Goal: Task Accomplishment & Management: Manage account settings

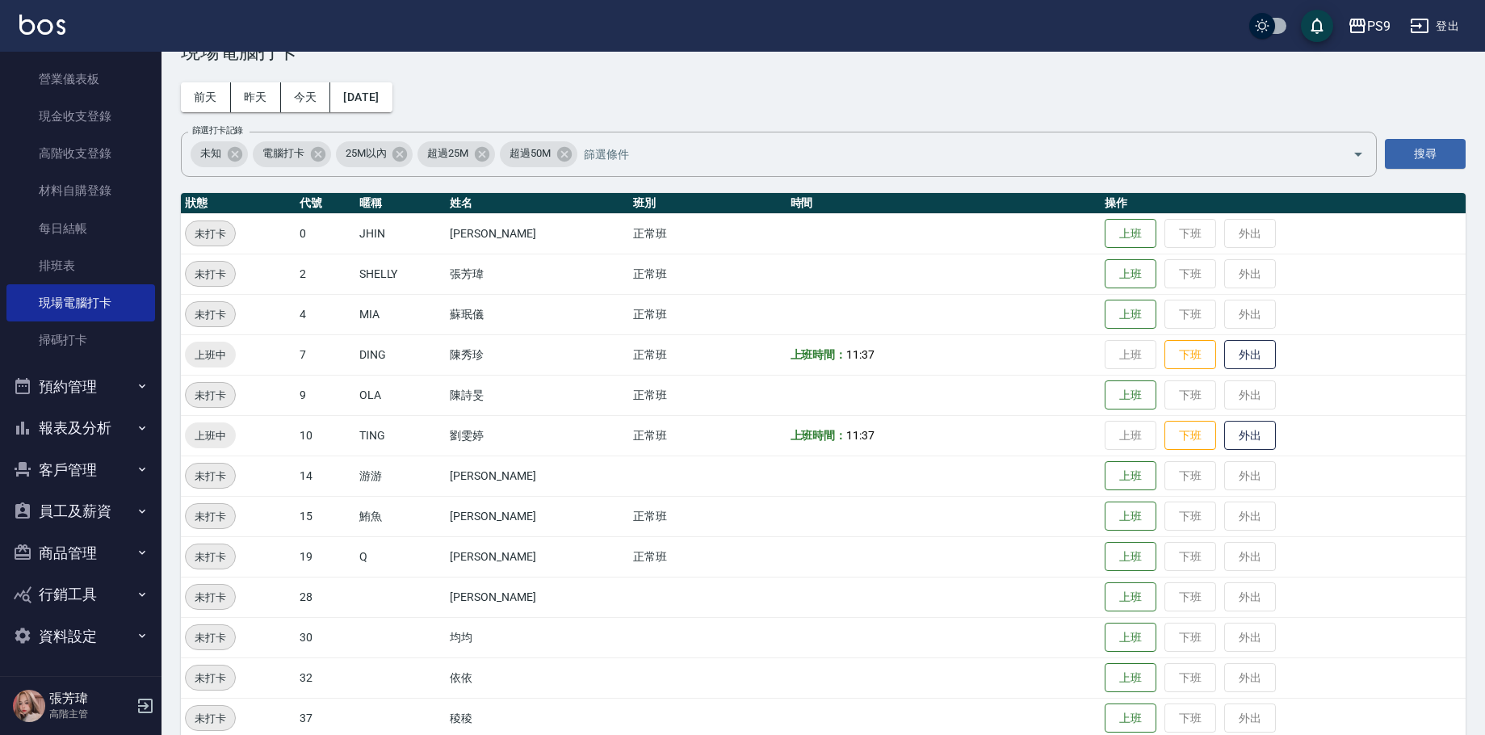
scroll to position [71, 0]
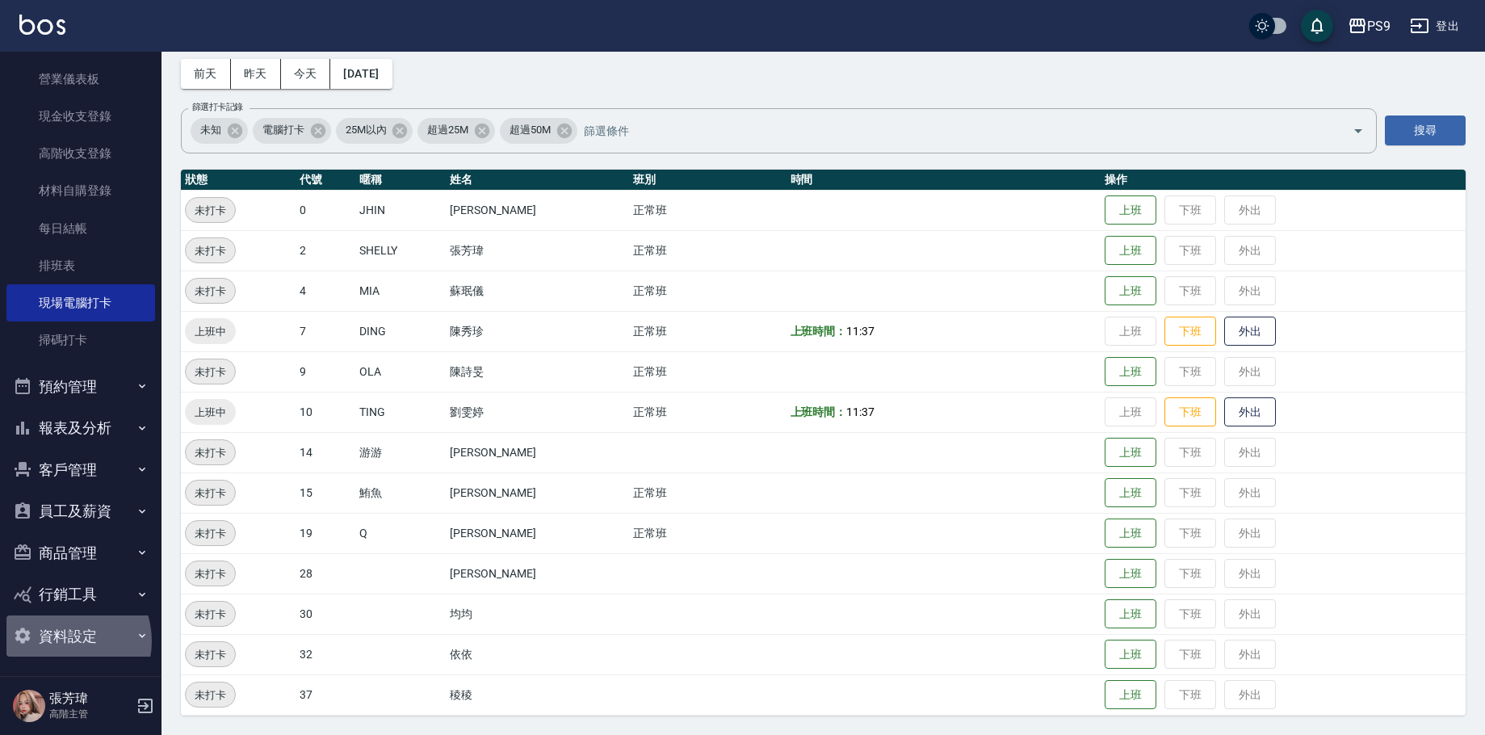
click at [65, 641] on button "資料設定" at bounding box center [80, 637] width 149 height 42
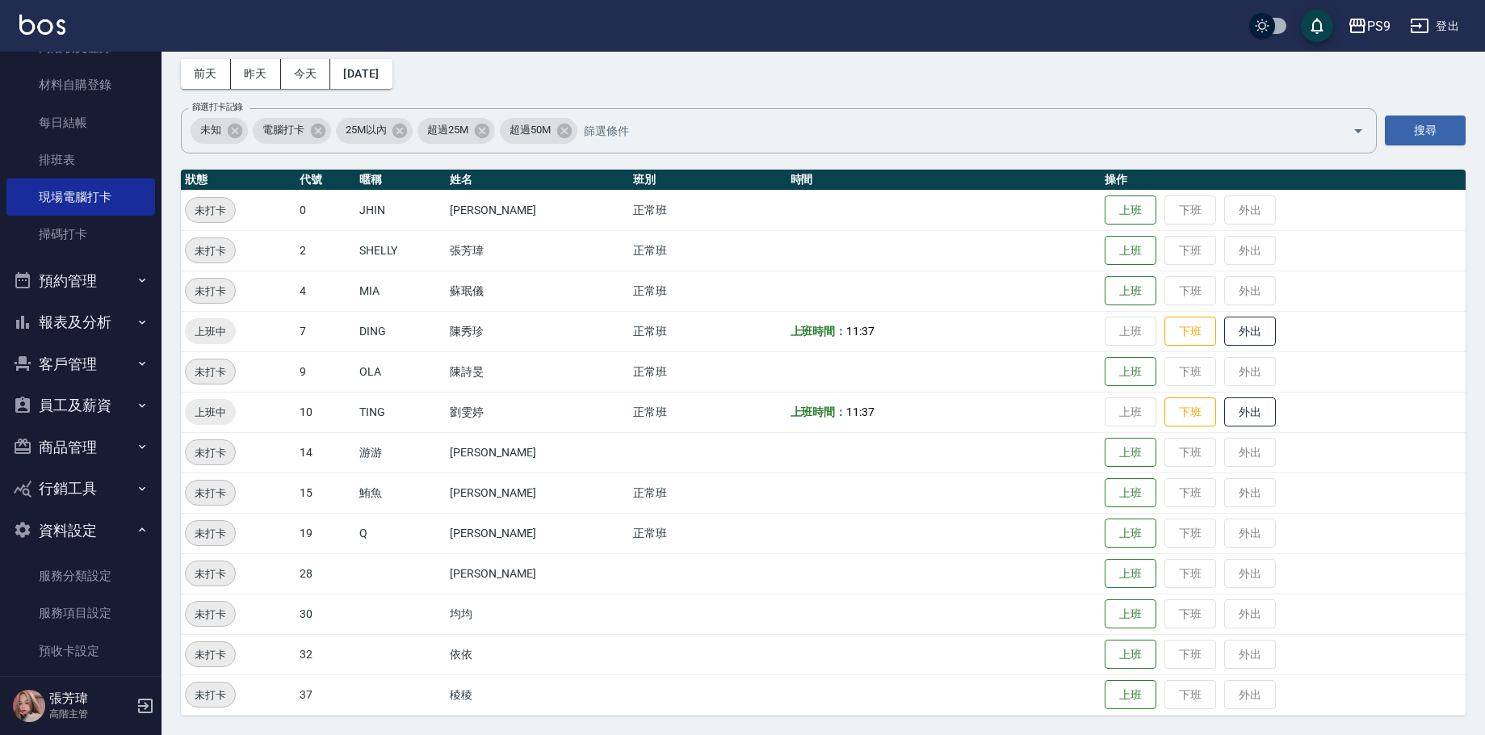
scroll to position [438, 0]
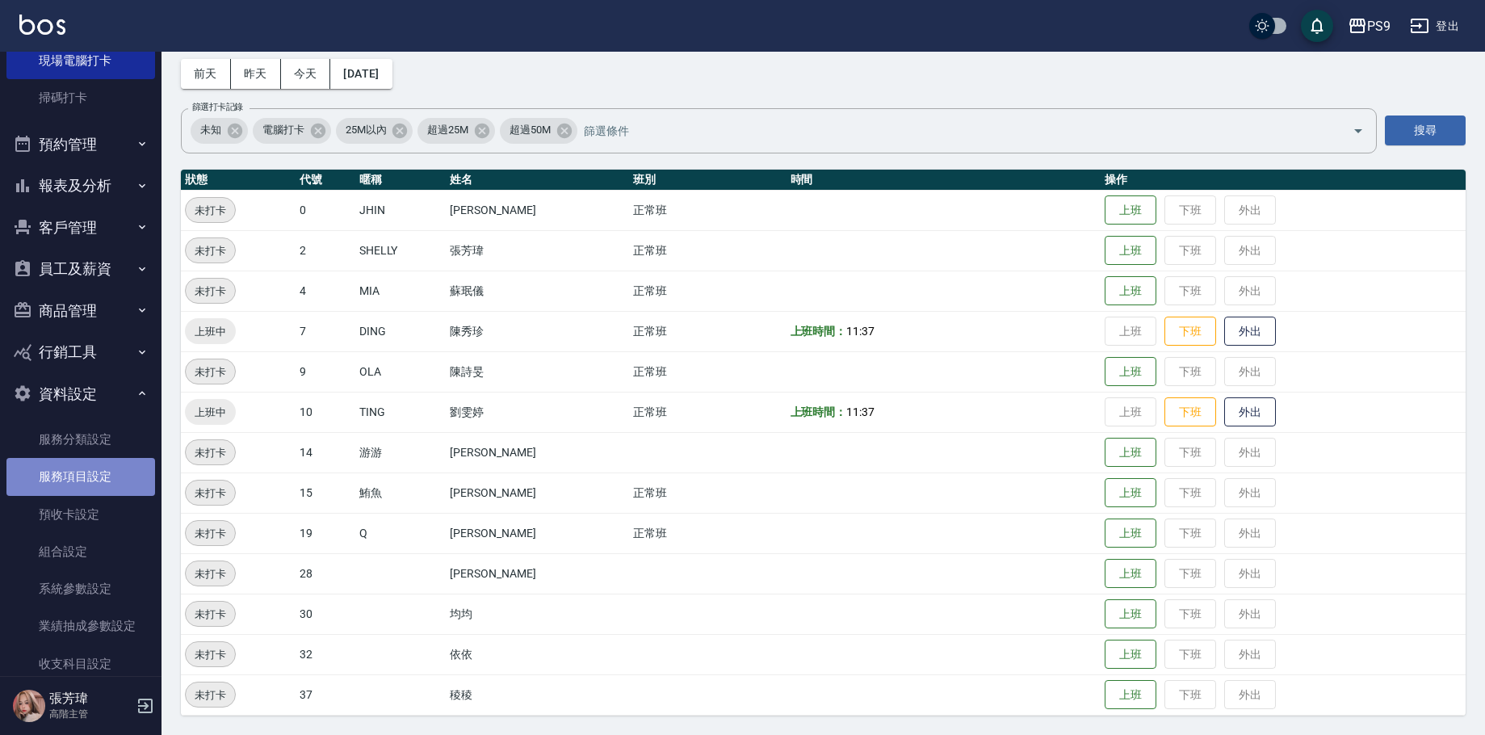
click at [81, 477] on link "服務項目設定" at bounding box center [80, 476] width 149 height 37
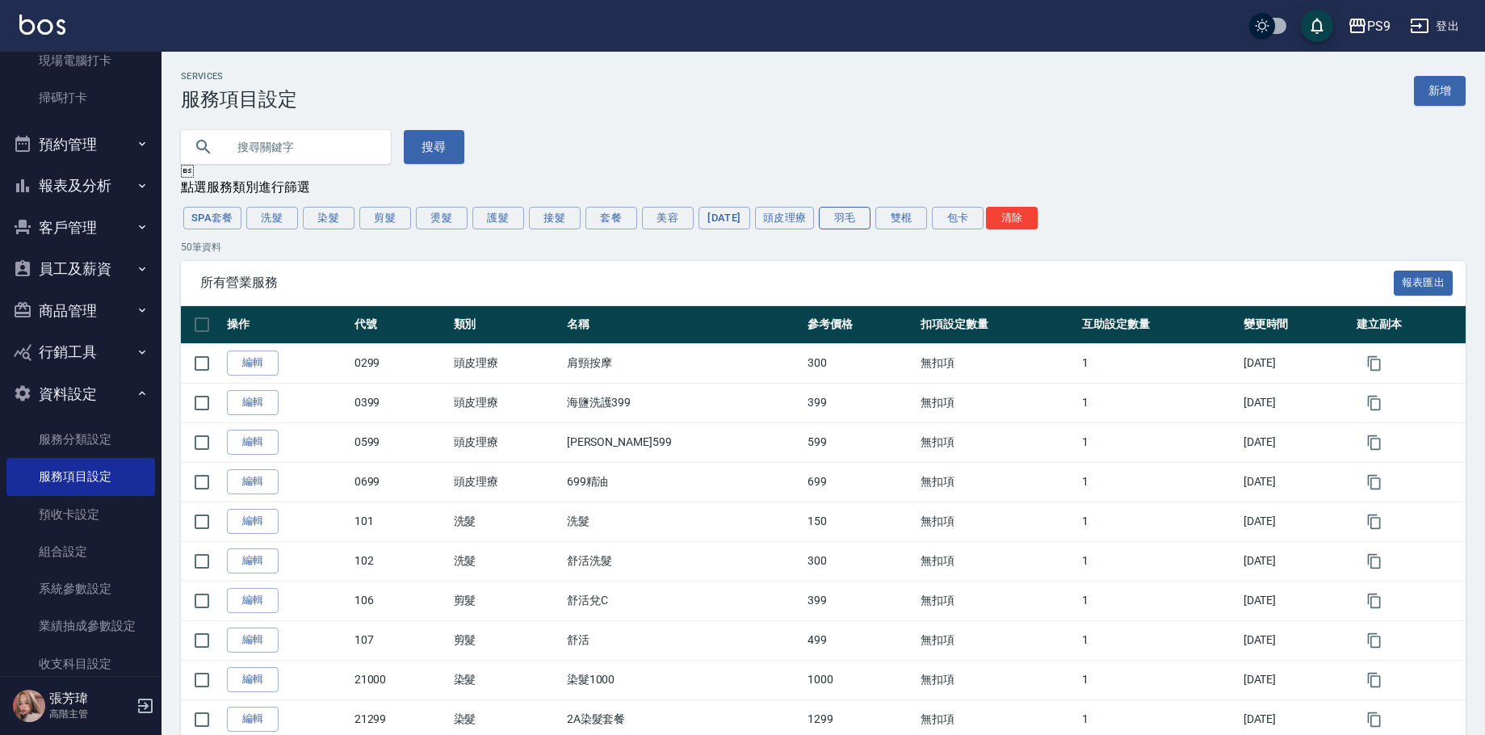
click at [853, 225] on button "羽毛" at bounding box center [845, 218] width 52 height 23
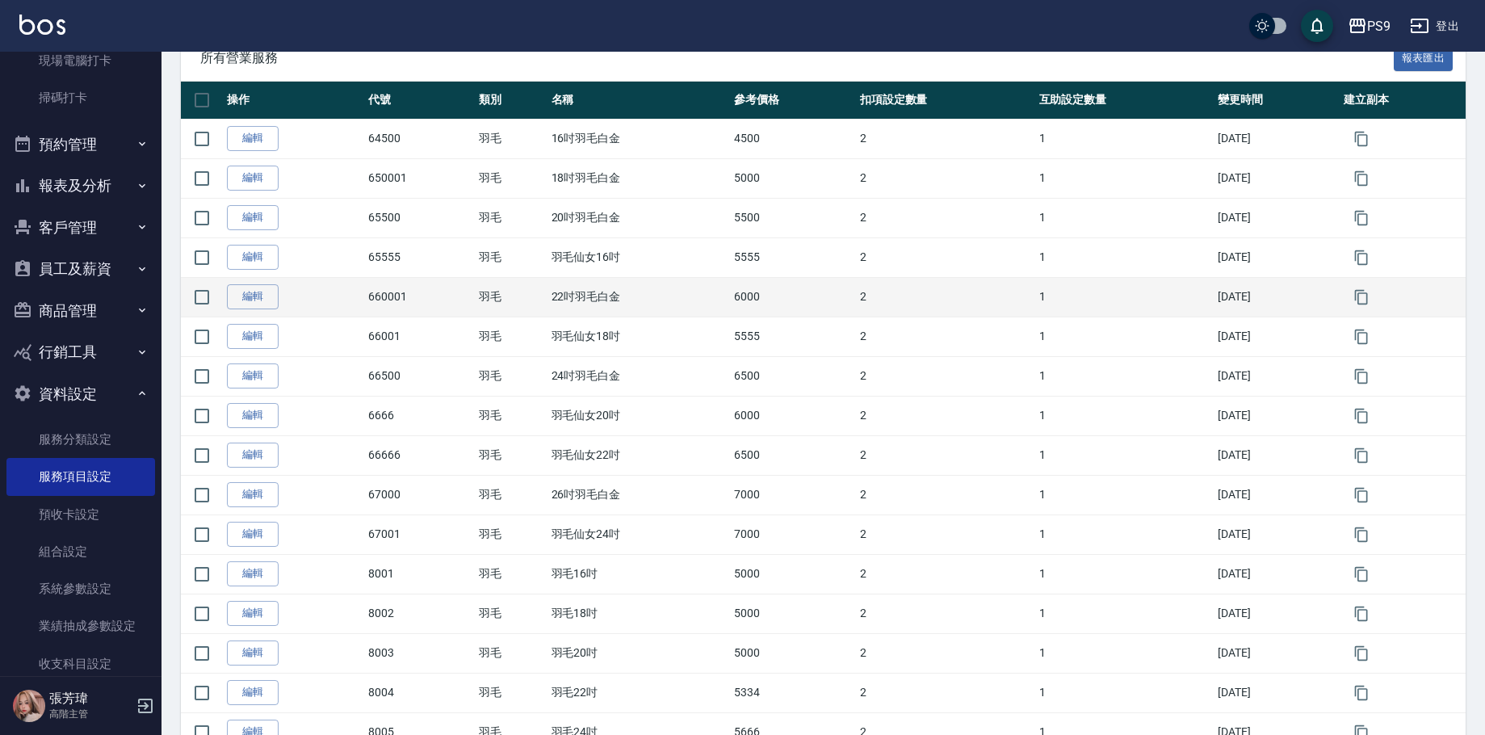
scroll to position [73, 0]
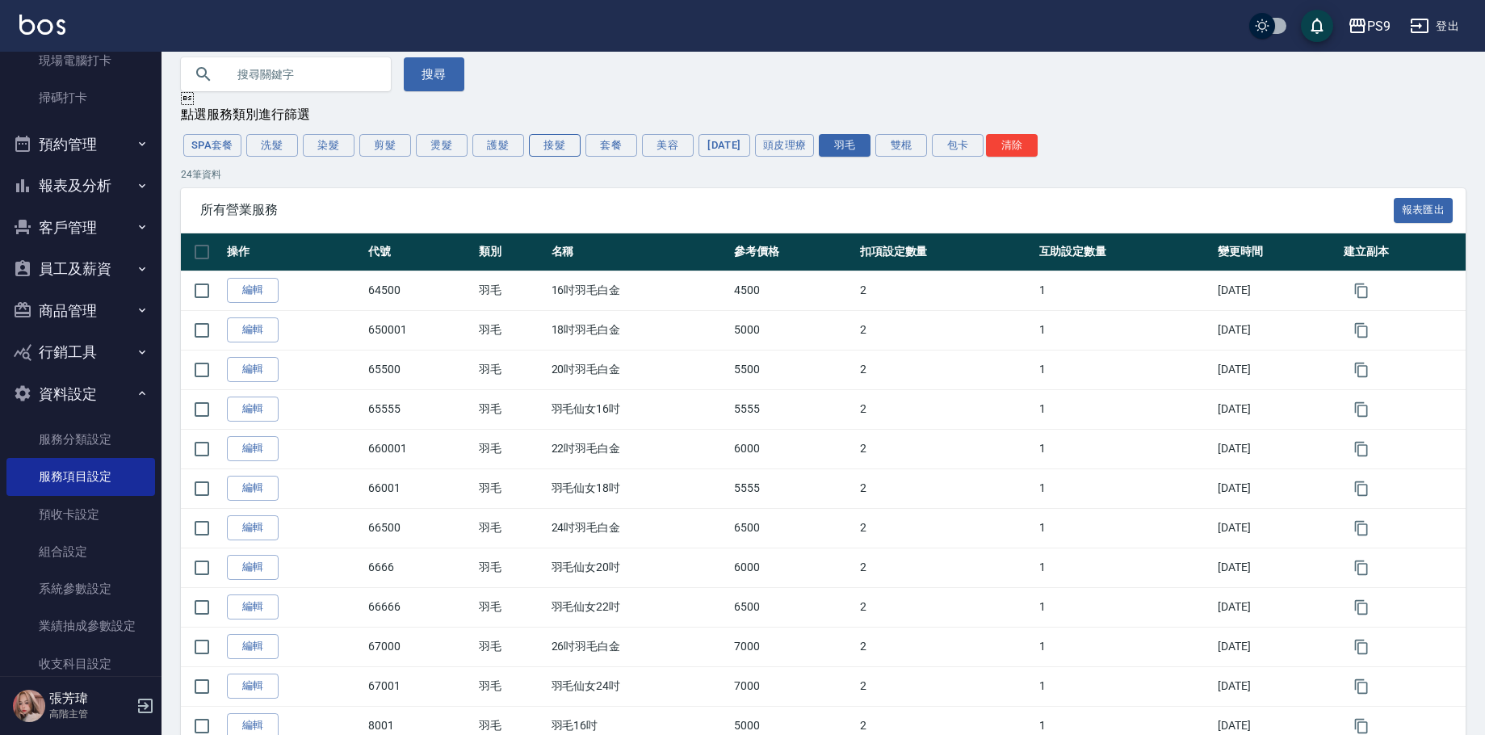
click at [548, 148] on button "接髮" at bounding box center [555, 145] width 52 height 23
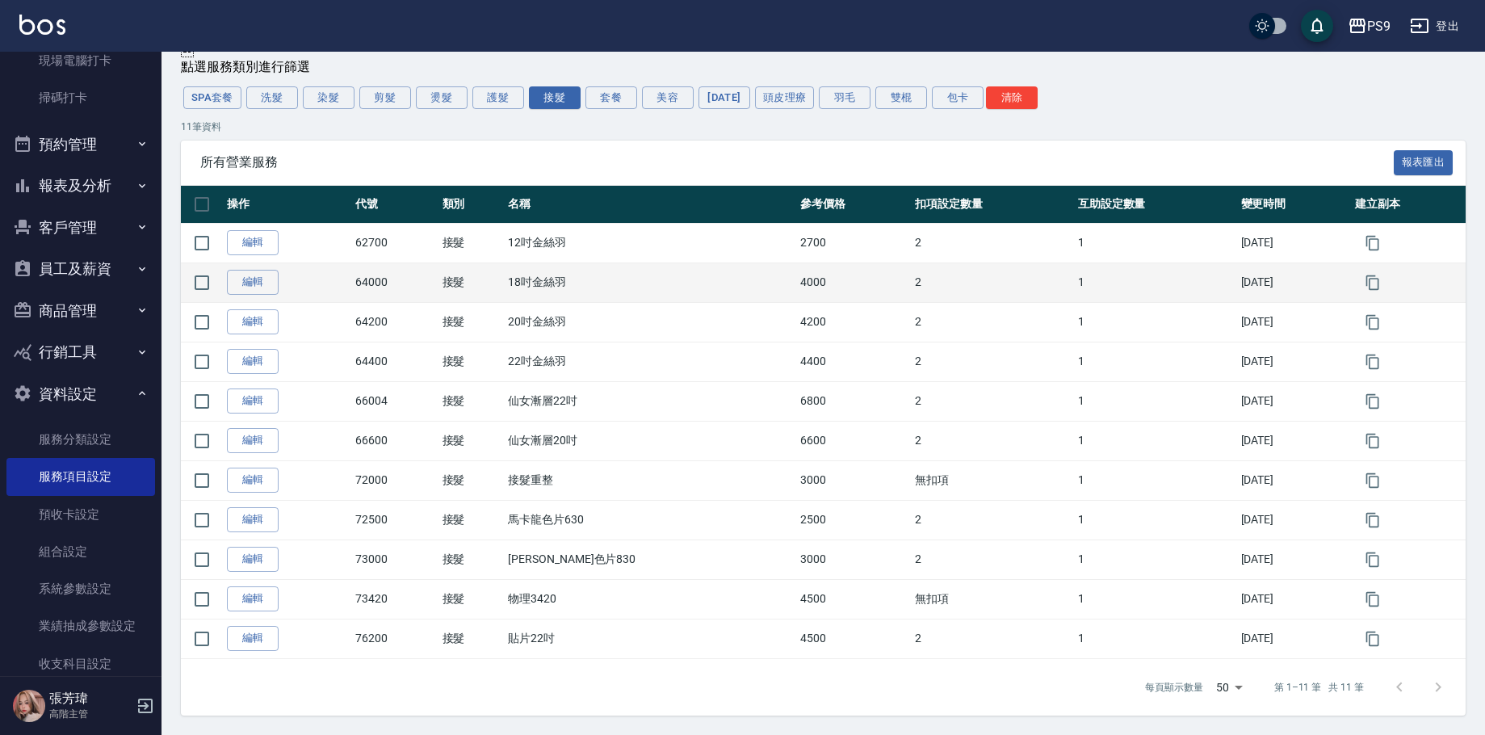
scroll to position [124, 0]
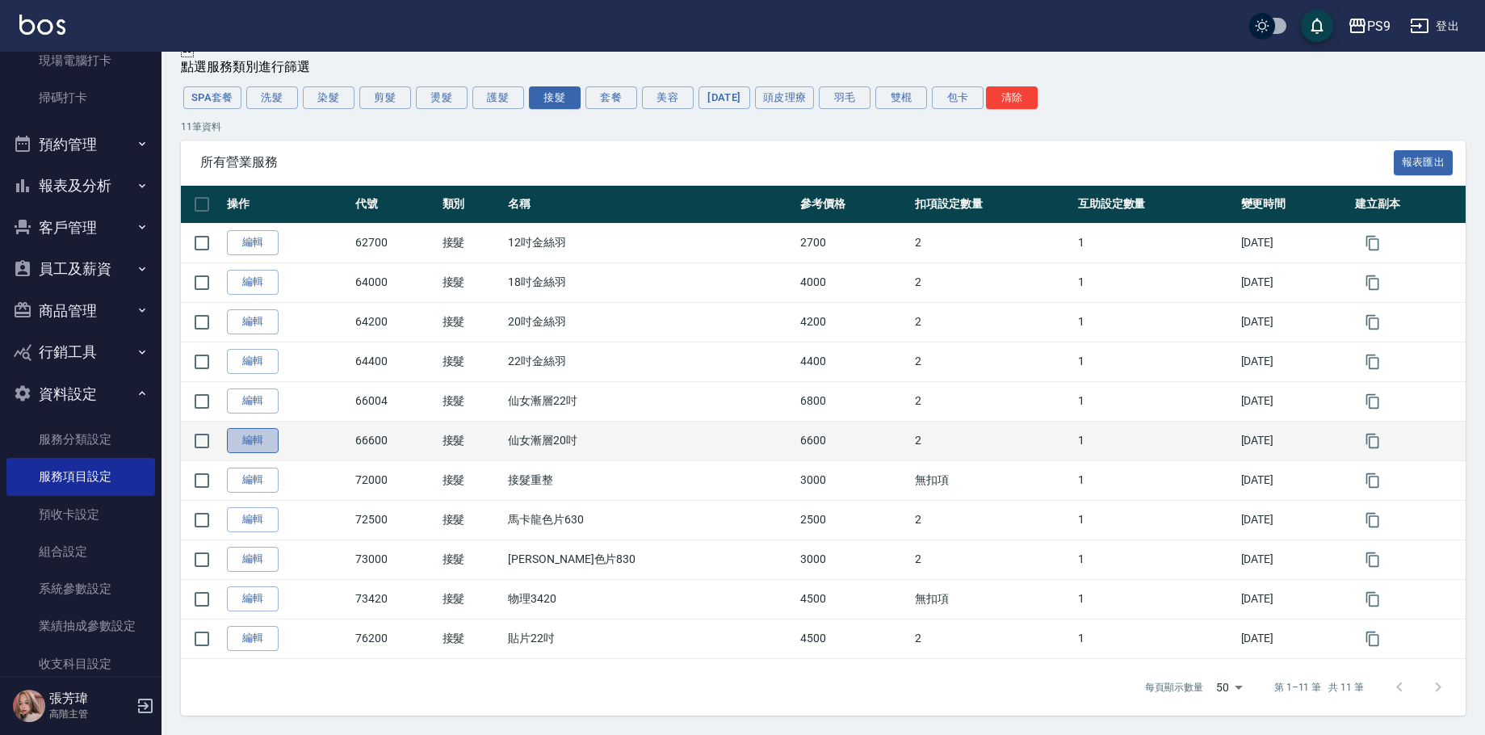
click at [272, 441] on link "編輯" at bounding box center [253, 440] width 52 height 25
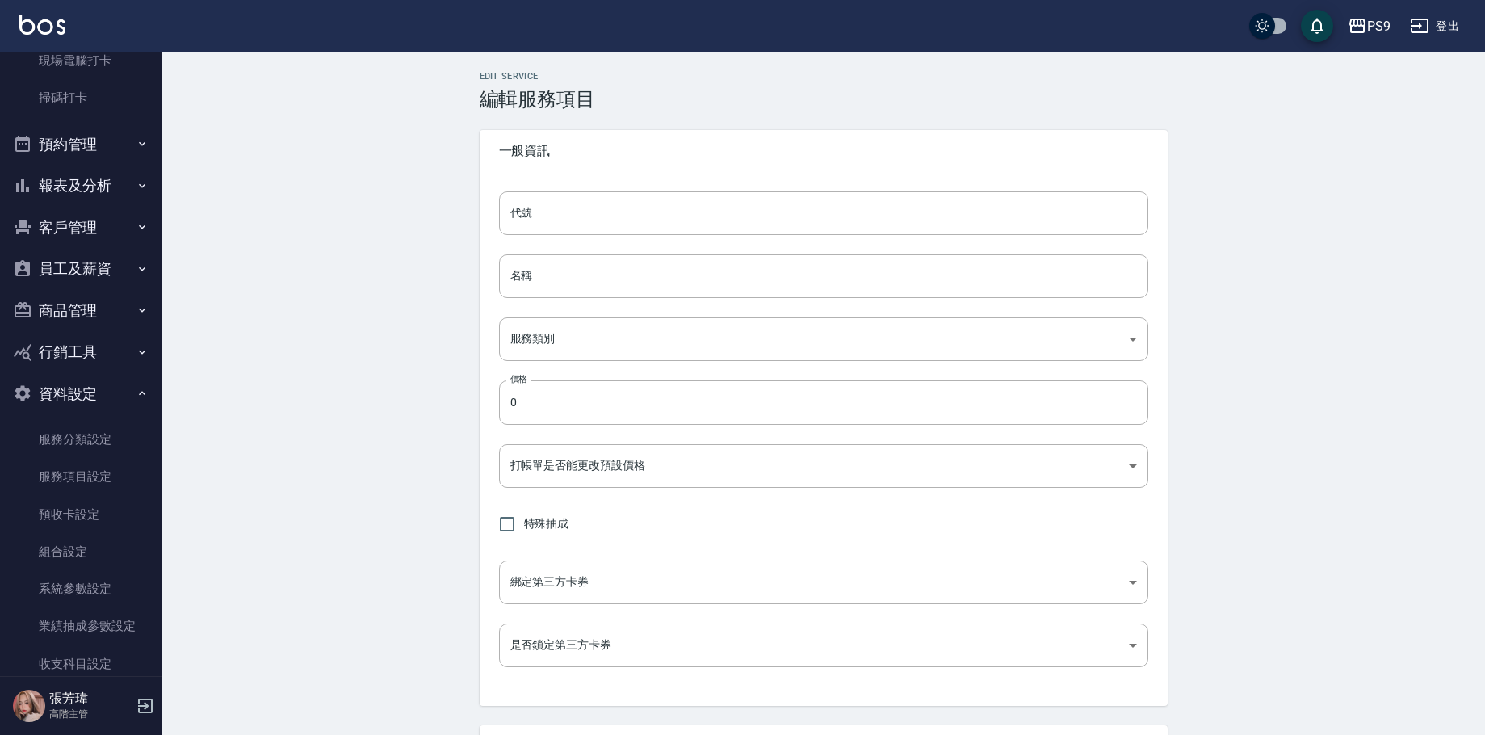
type input "66600"
type input "仙女漸層20吋"
type input "5ea08e09-7b67-48d9-b9ba-50934dd7ec6d"
type input "6600"
type input "FALSE"
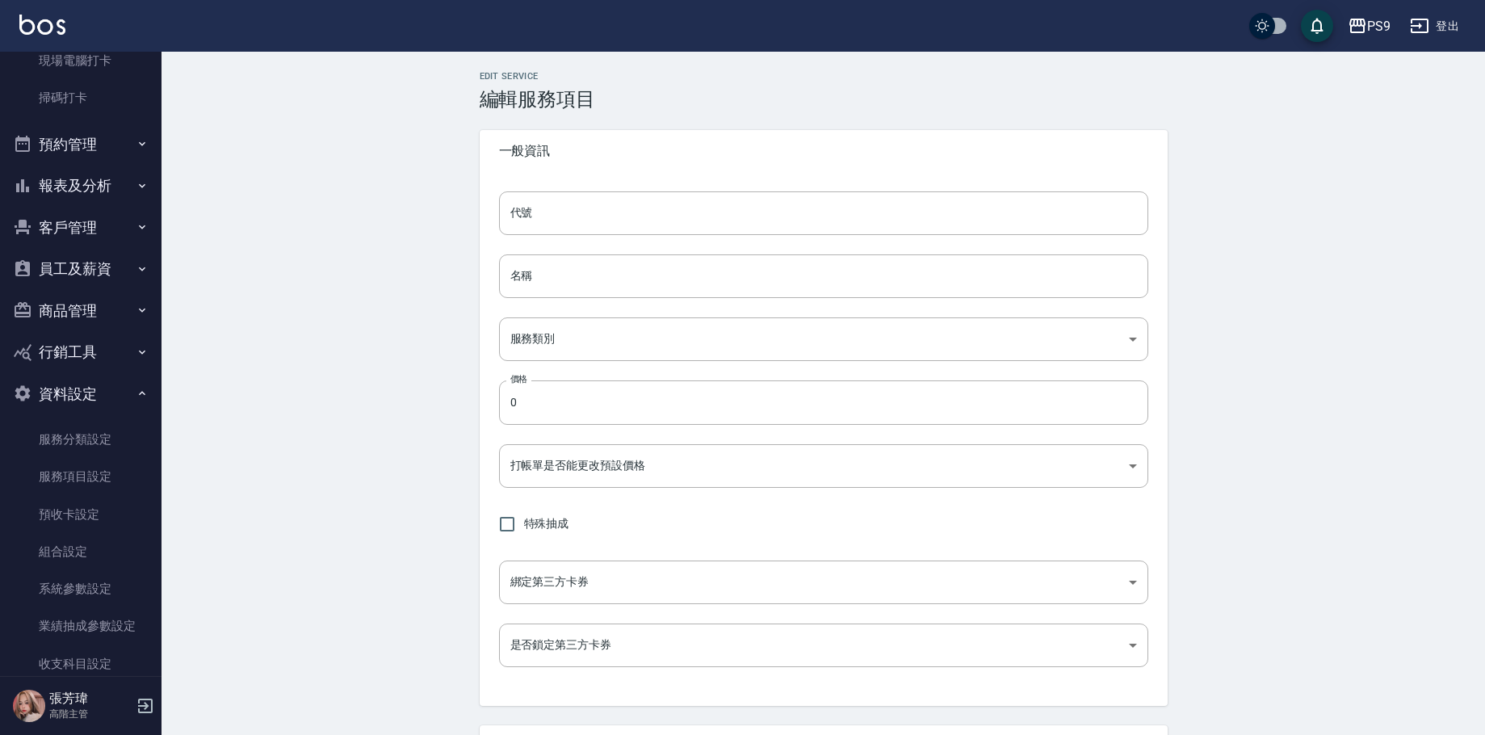
type input "none"
type input "UNSET"
type input "onSalary"
type input "洗髮"
type input "1"
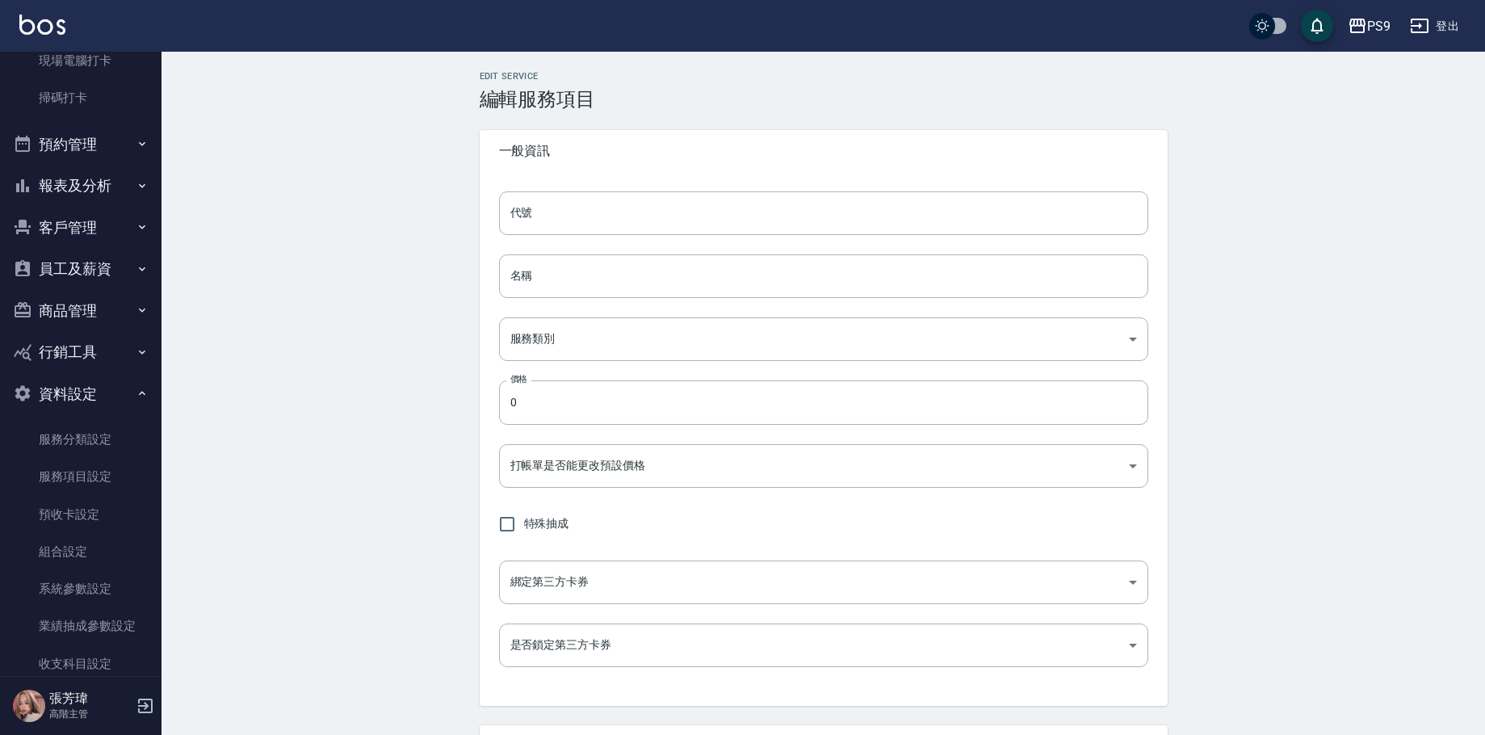
type input "點數"
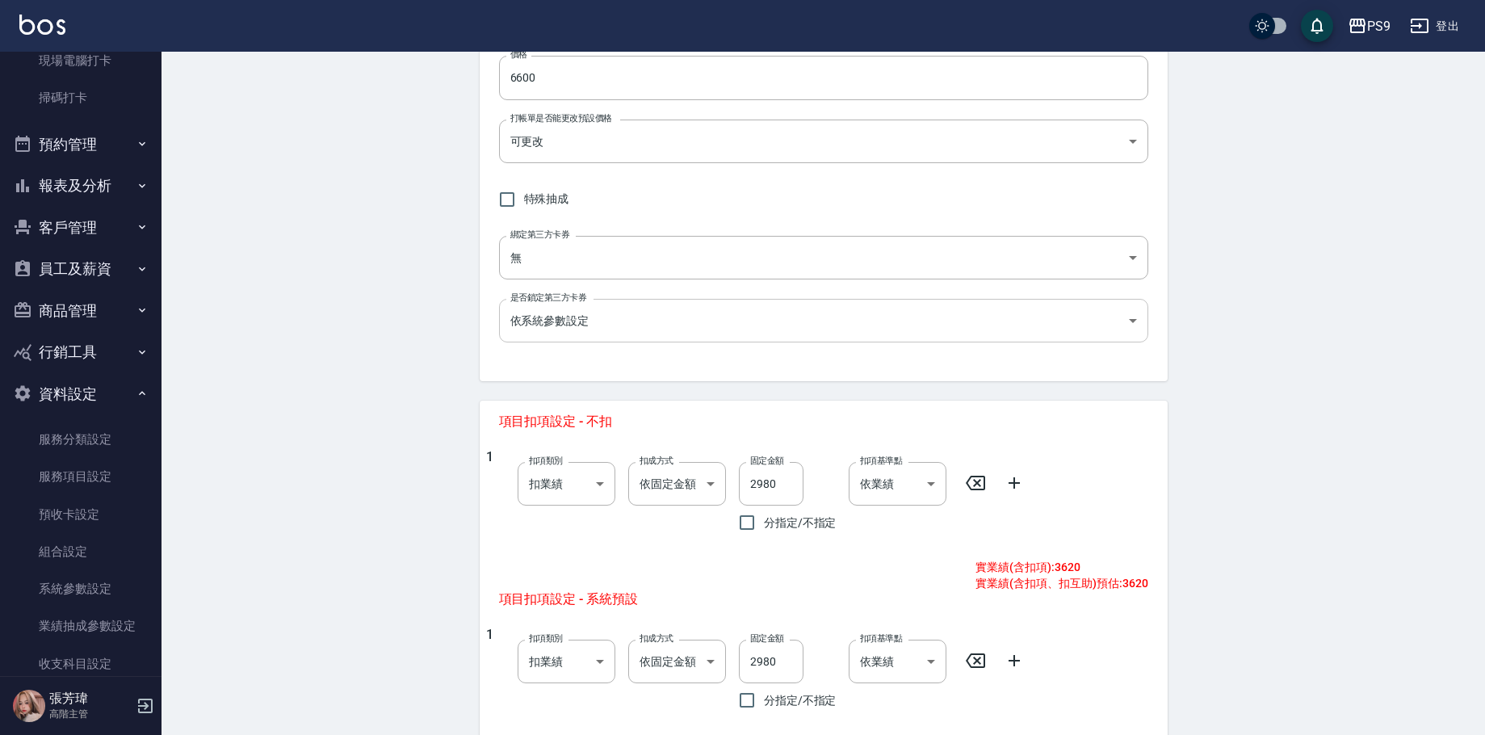
scroll to position [323, 0]
